Goal: Navigation & Orientation: Find specific page/section

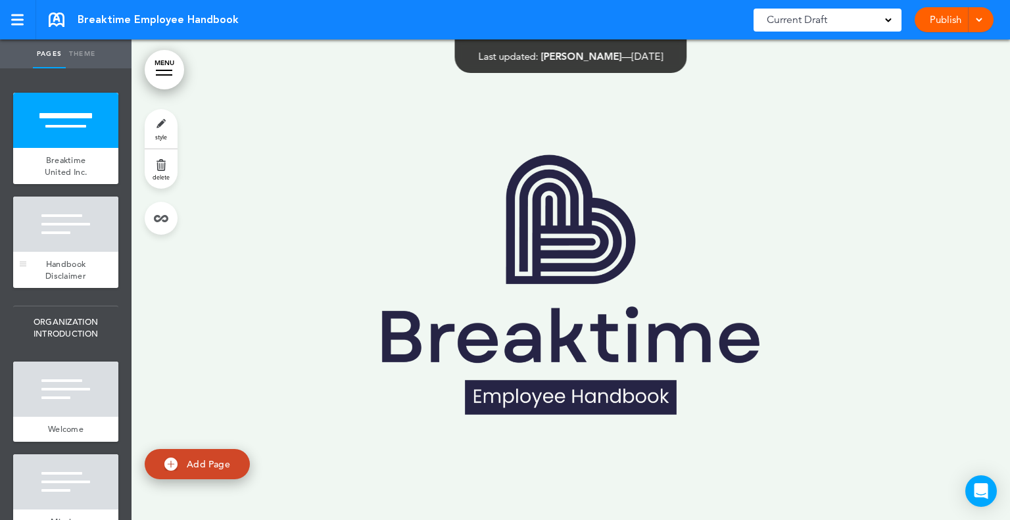
click at [57, 244] on div at bounding box center [65, 224] width 105 height 55
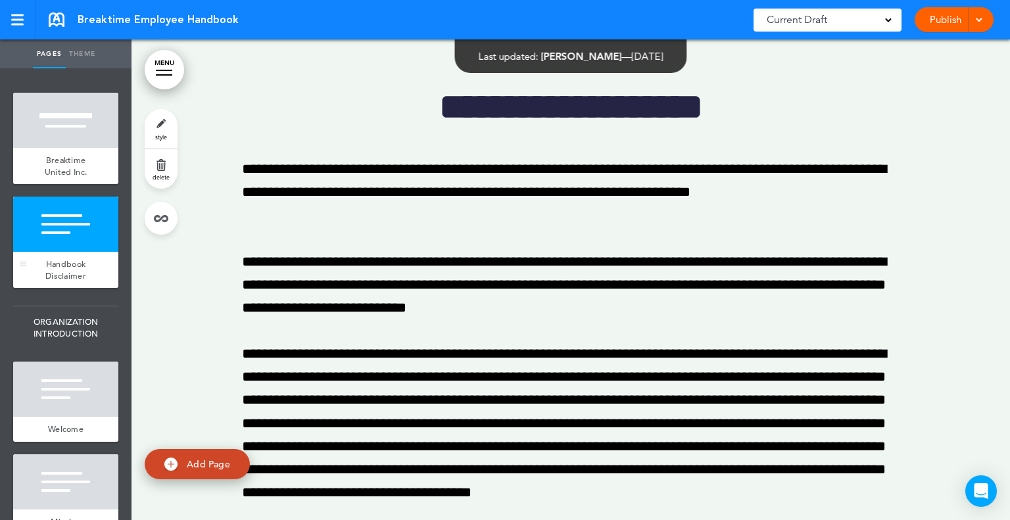
scroll to position [66, 0]
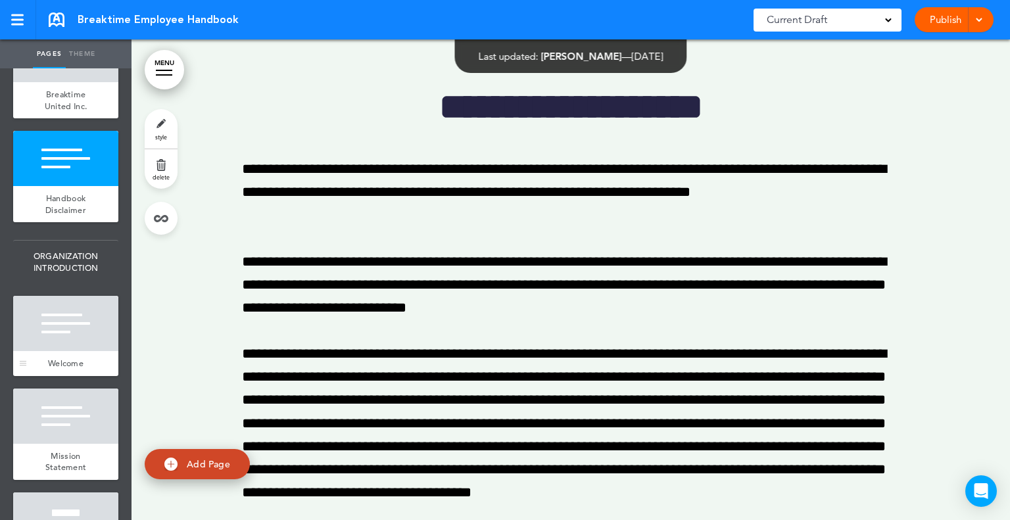
click at [62, 312] on div at bounding box center [65, 323] width 105 height 55
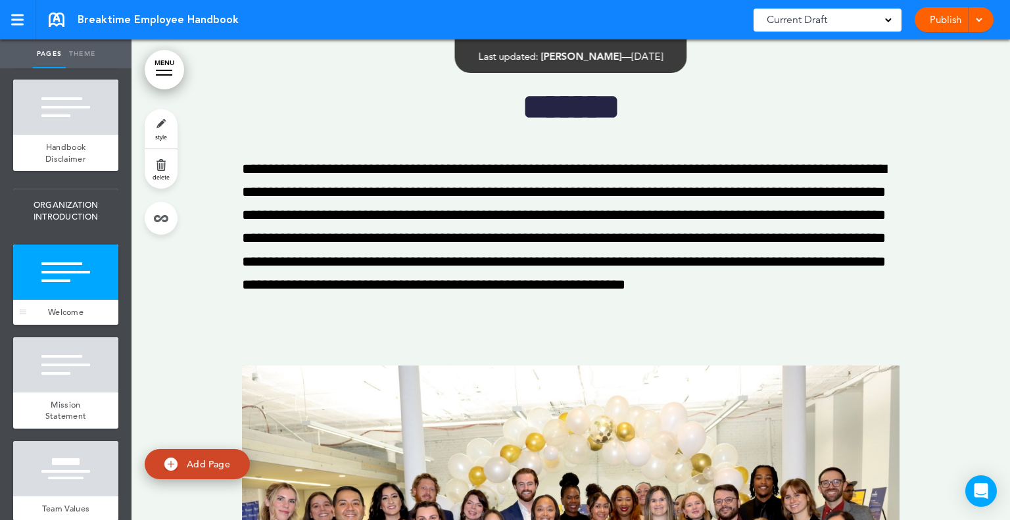
scroll to position [197, 0]
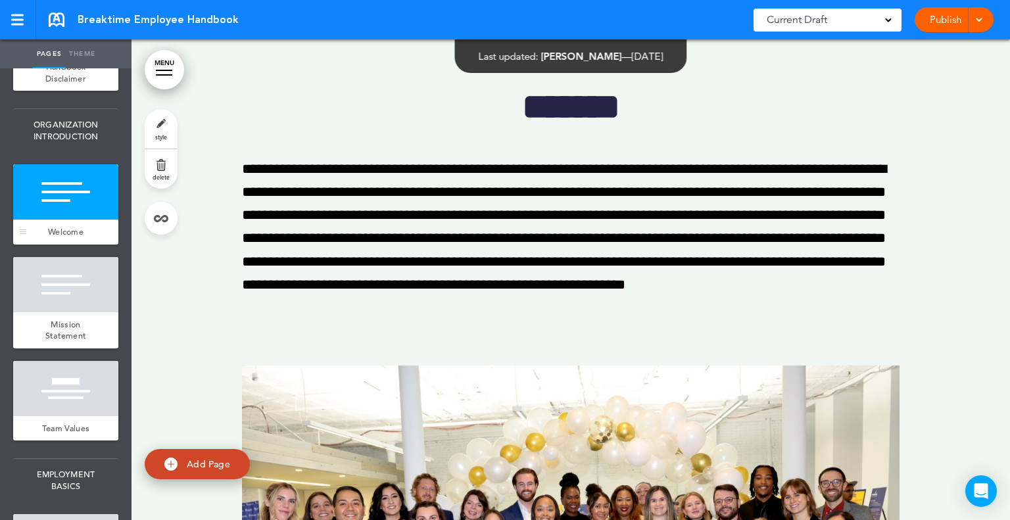
click at [62, 312] on div "Mission Statement" at bounding box center [65, 330] width 105 height 36
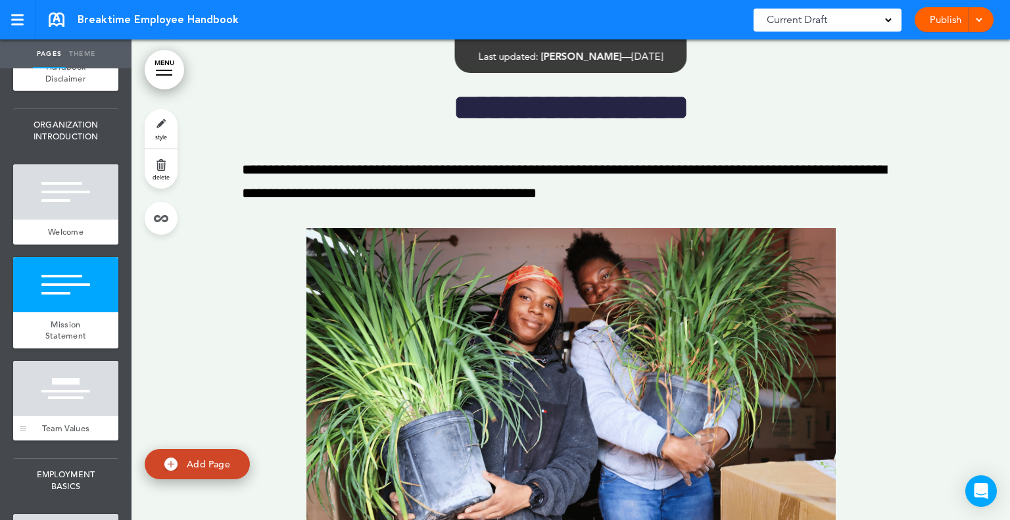
click at [65, 401] on div at bounding box center [65, 388] width 105 height 55
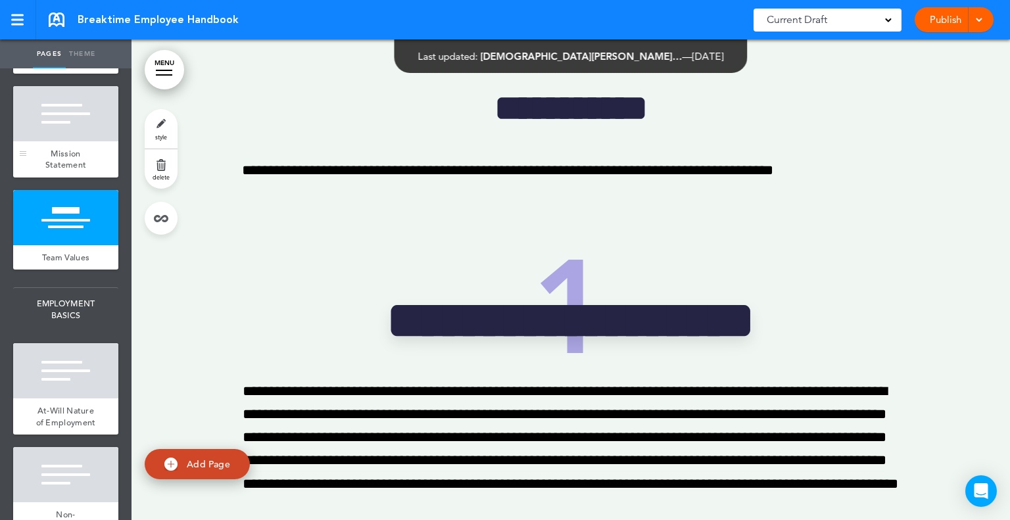
scroll to position [526, 0]
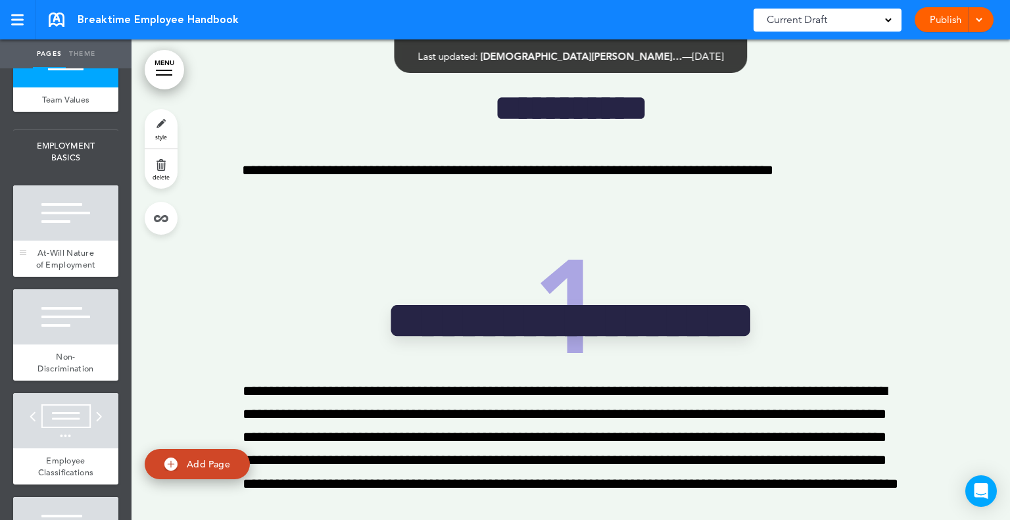
click at [85, 264] on div "At-Will Nature of Employment" at bounding box center [65, 259] width 105 height 36
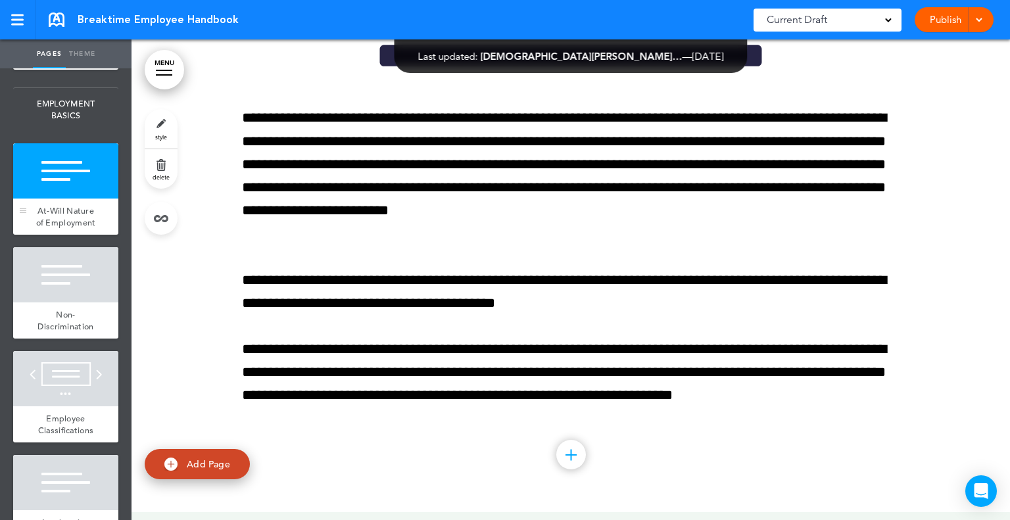
scroll to position [592, 0]
